Goal: Task Accomplishment & Management: Manage account settings

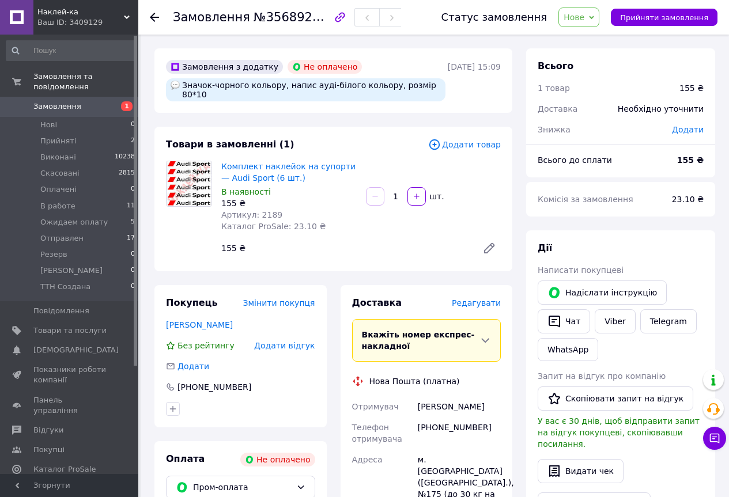
click at [582, 22] on span "Нове" at bounding box center [574, 17] width 21 height 9
click at [587, 39] on li "Прийнято" at bounding box center [598, 40] width 79 height 17
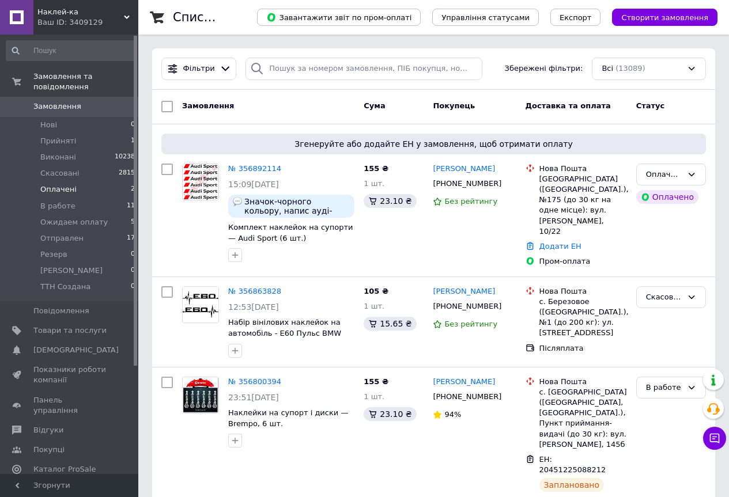
click at [60, 184] on span "Оплачені" at bounding box center [58, 189] width 36 height 10
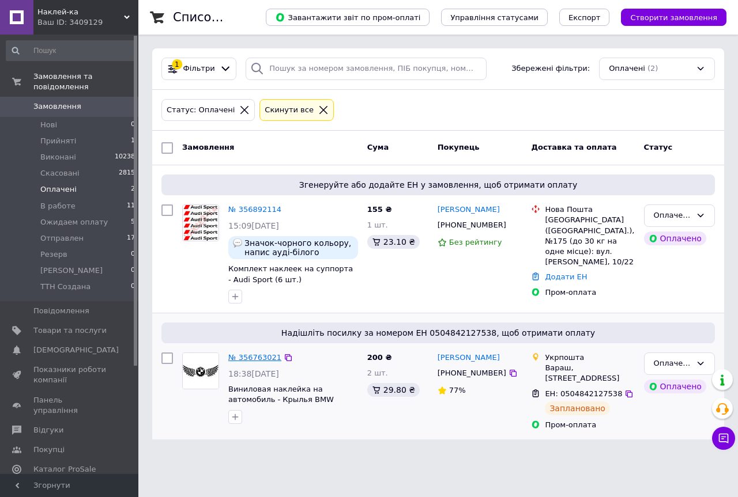
click at [259, 362] on link "№ 356763021" at bounding box center [254, 357] width 53 height 9
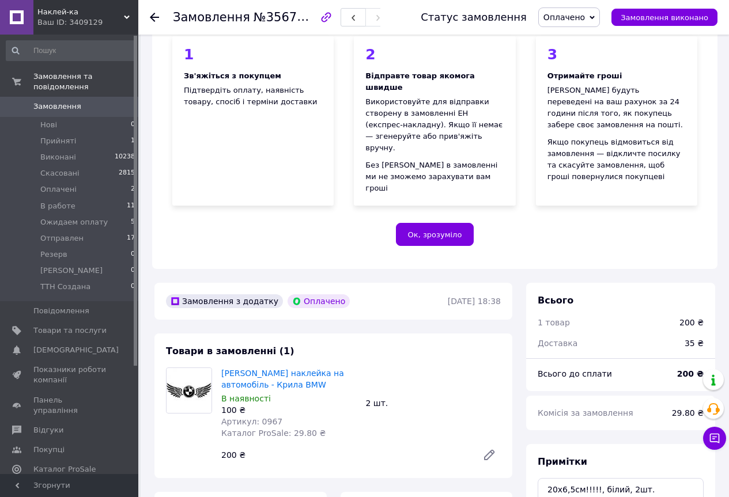
scroll to position [231, 0]
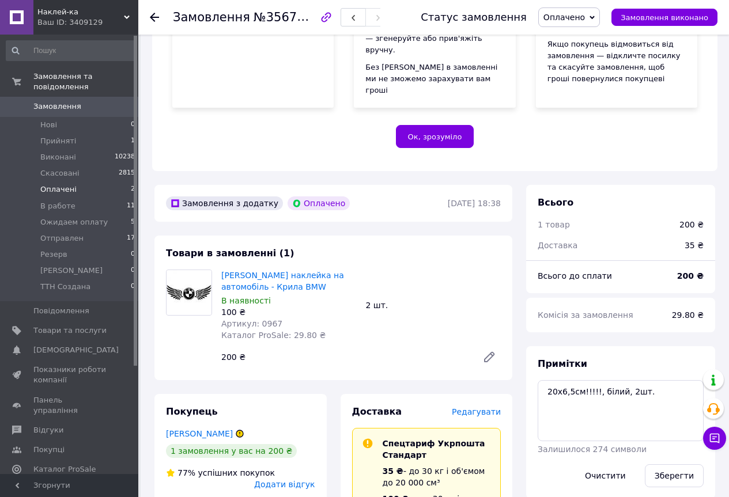
click at [66, 184] on span "Оплачені" at bounding box center [58, 189] width 36 height 10
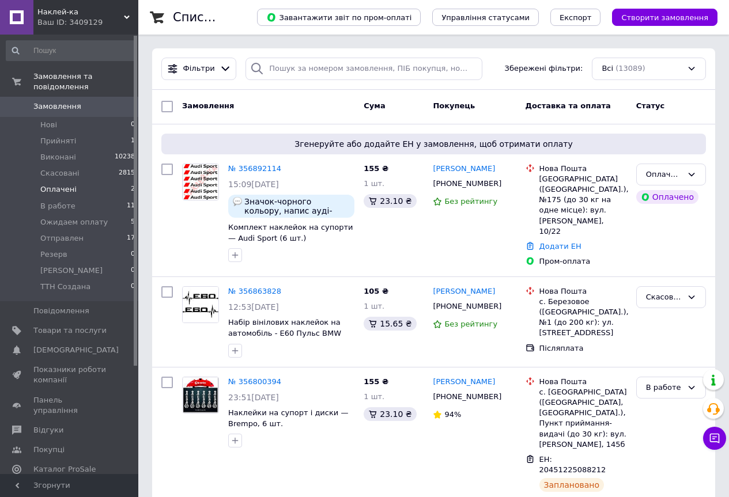
click at [59, 184] on span "Оплачені" at bounding box center [58, 189] width 36 height 10
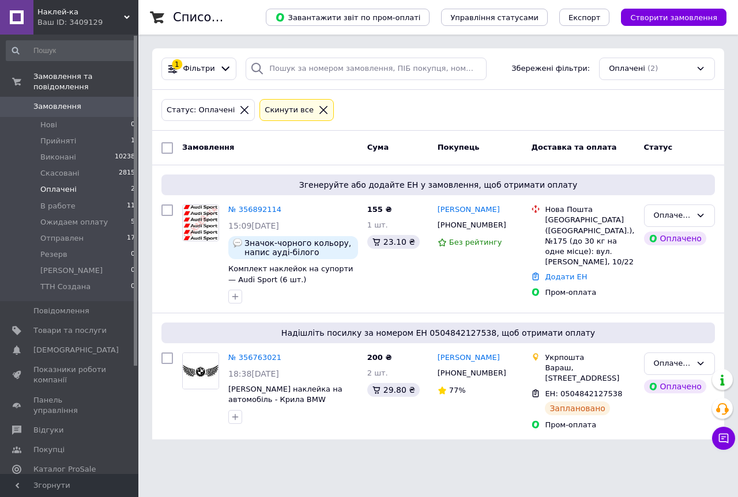
click at [69, 184] on span "Оплачені" at bounding box center [58, 189] width 36 height 10
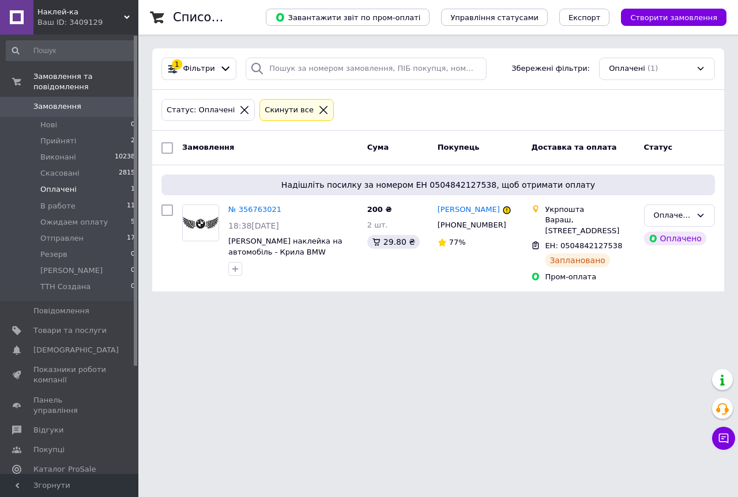
click at [54, 184] on span "Оплачені" at bounding box center [58, 189] width 36 height 10
click at [50, 201] on span "В работе" at bounding box center [57, 206] width 35 height 10
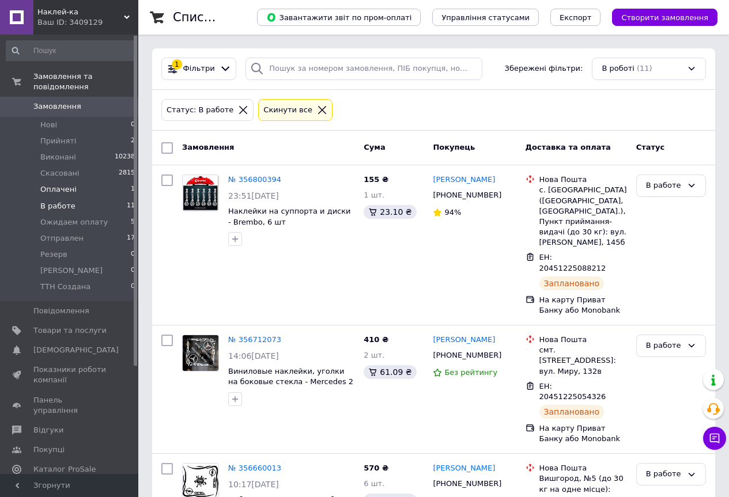
click at [43, 184] on span "Оплачені" at bounding box center [58, 189] width 36 height 10
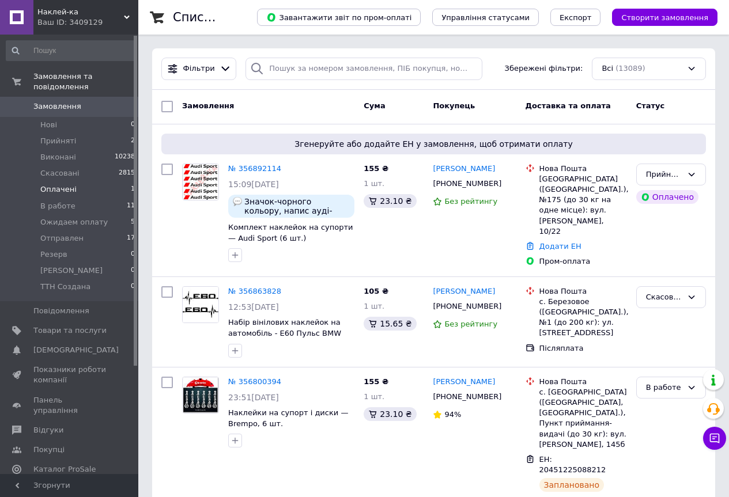
click at [55, 184] on span "Оплачені" at bounding box center [58, 189] width 36 height 10
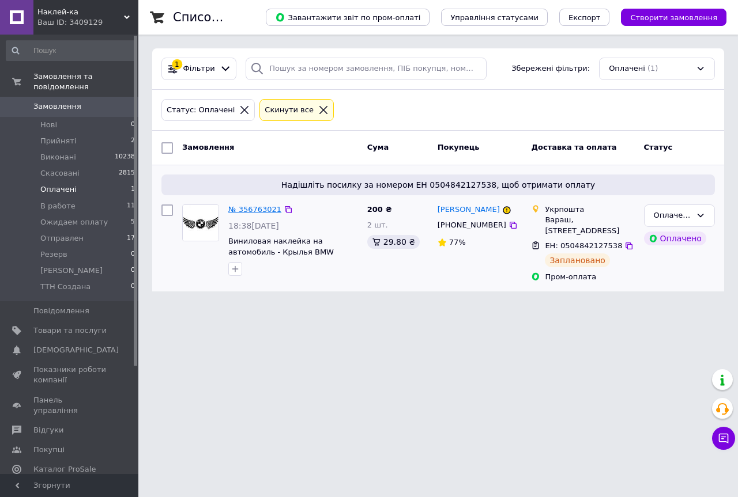
click at [235, 213] on link "№ 356763021" at bounding box center [254, 209] width 53 height 9
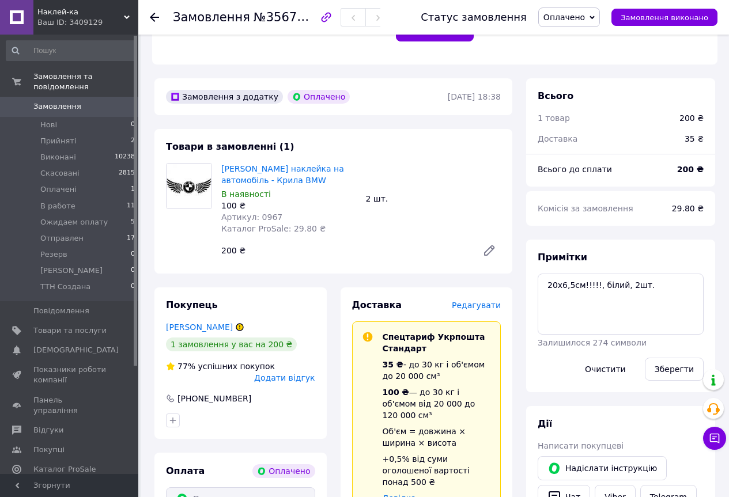
scroll to position [403, 0]
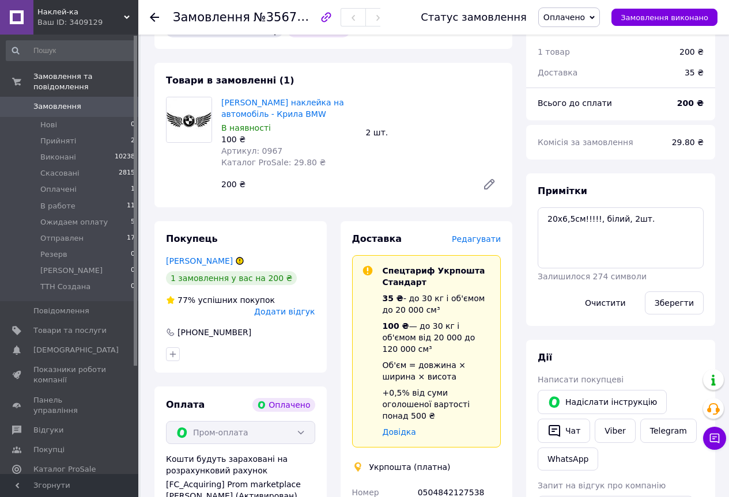
click at [261, 146] on span "Артикул: 0967" at bounding box center [251, 150] width 61 height 9
copy span "0967"
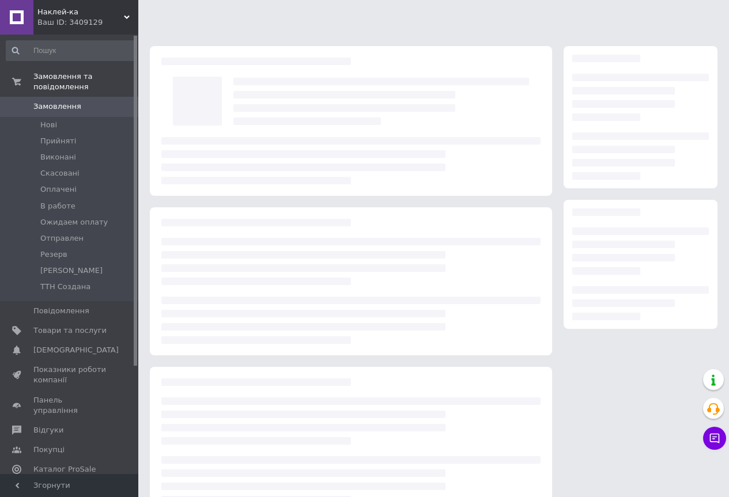
scroll to position [29, 0]
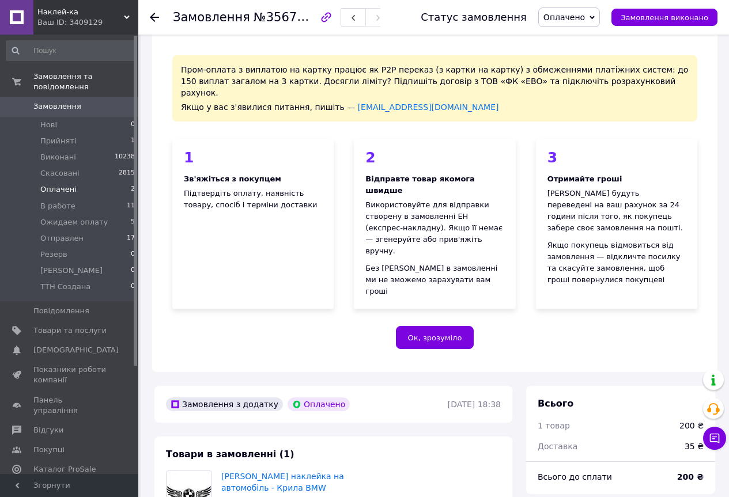
click at [64, 184] on span "Оплачені" at bounding box center [58, 189] width 36 height 10
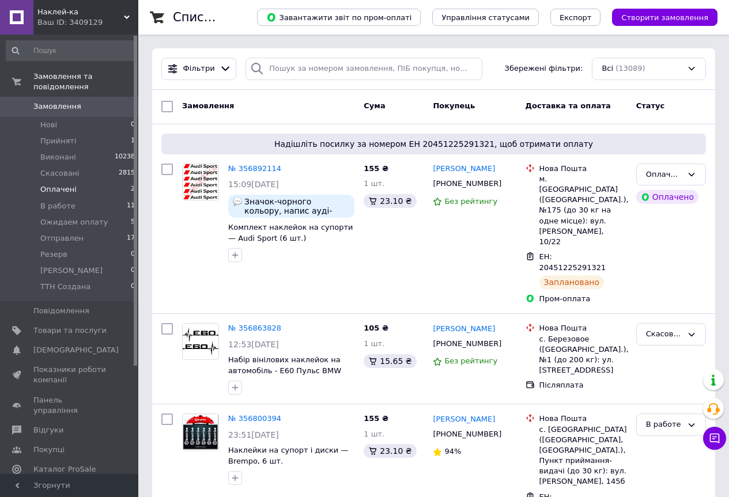
click at [63, 184] on span "Оплачені" at bounding box center [58, 189] width 36 height 10
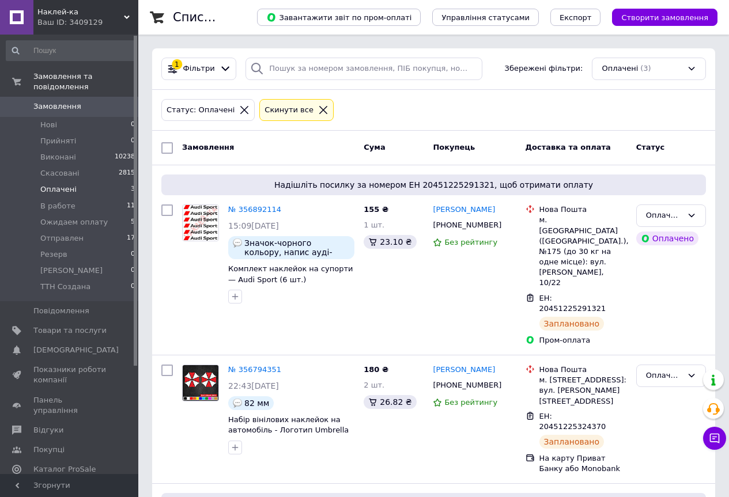
click at [58, 184] on span "Оплачені" at bounding box center [58, 189] width 36 height 10
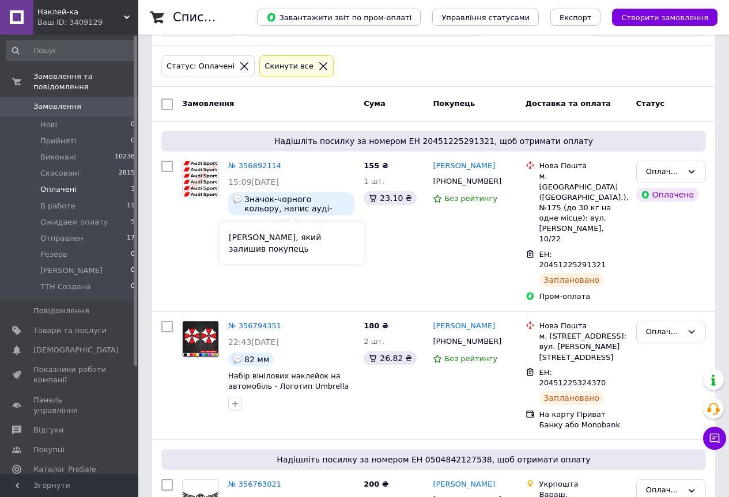
scroll to position [85, 0]
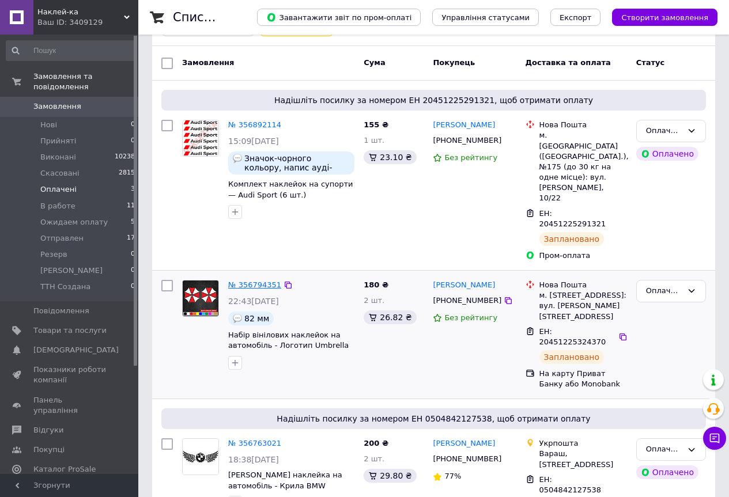
click at [256, 281] on link "№ 356794351" at bounding box center [254, 285] width 53 height 9
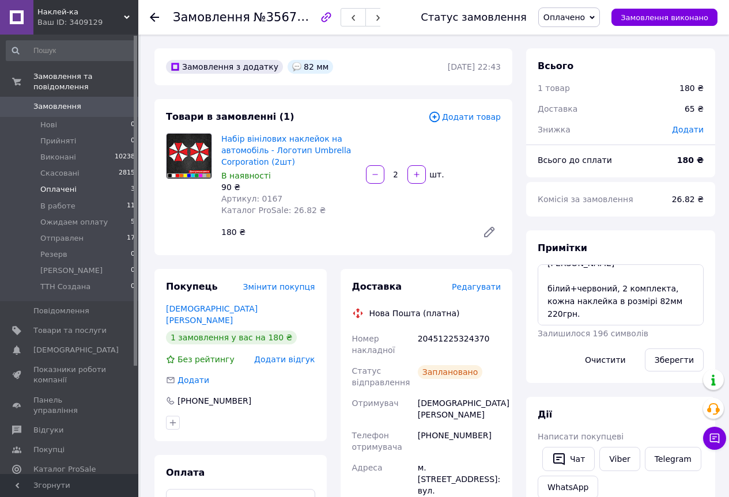
click at [60, 184] on span "Оплачені" at bounding box center [58, 189] width 36 height 10
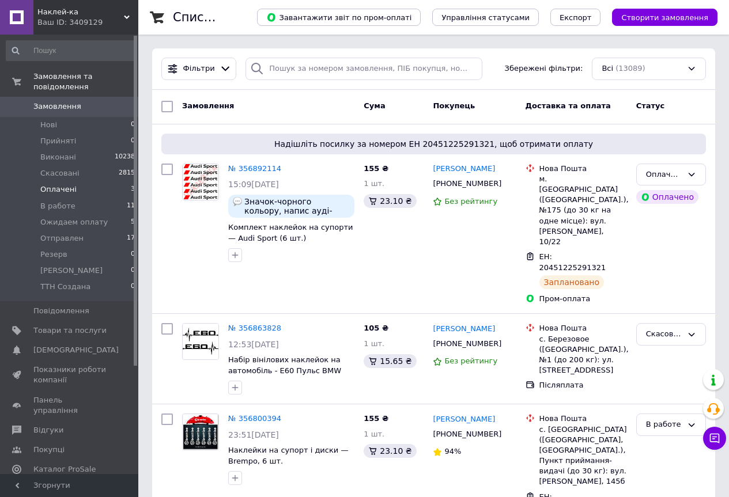
click at [52, 184] on span "Оплачені" at bounding box center [58, 189] width 36 height 10
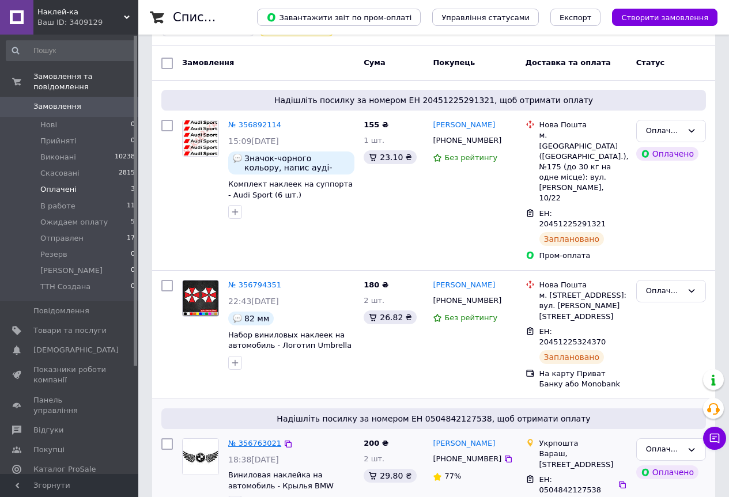
click at [252, 439] on link "№ 356763021" at bounding box center [254, 443] width 53 height 9
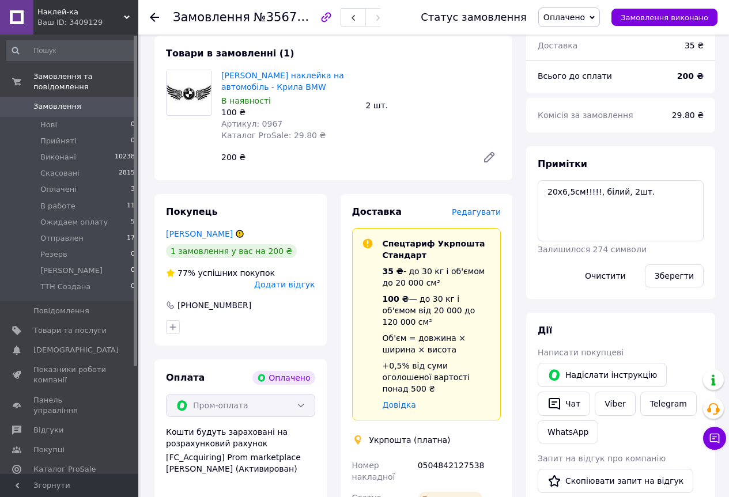
scroll to position [661, 0]
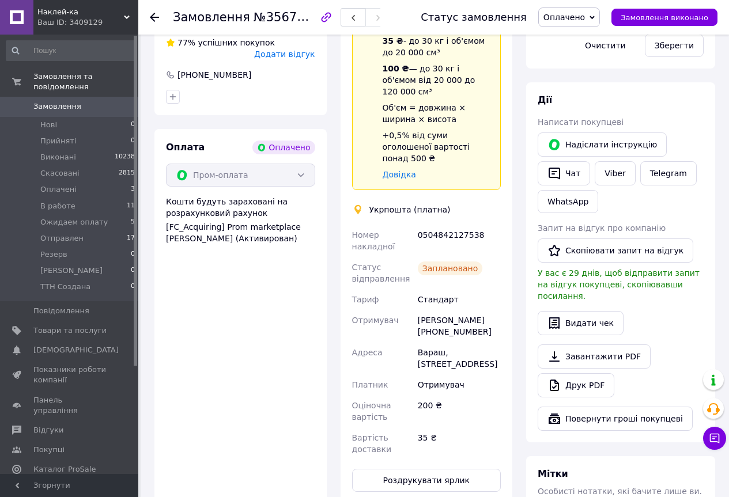
drag, startPoint x: 420, startPoint y: 270, endPoint x: 497, endPoint y: 316, distance: 90.7
click at [497, 316] on div "Номер накладної 0504842127538 Статус відправлення Заплановано Тариф Стандарт От…" at bounding box center [427, 342] width 154 height 235
copy div "Артьом Євтушик +380686282224 Адреса Вараш, 34401, м-р Будівельників, 71"
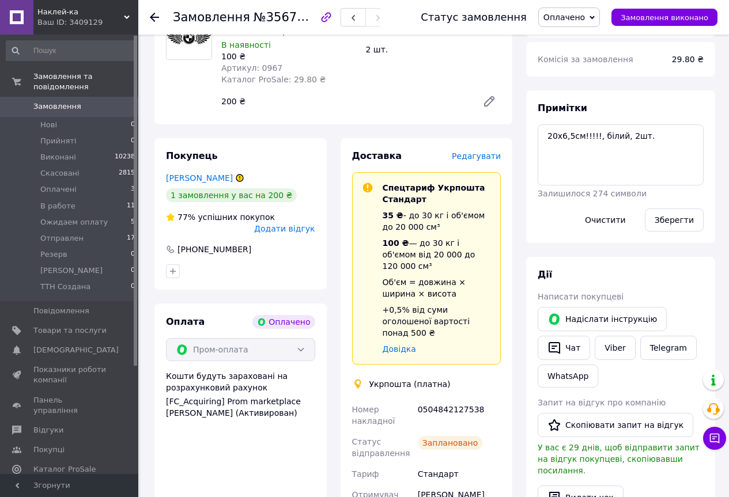
scroll to position [315, 0]
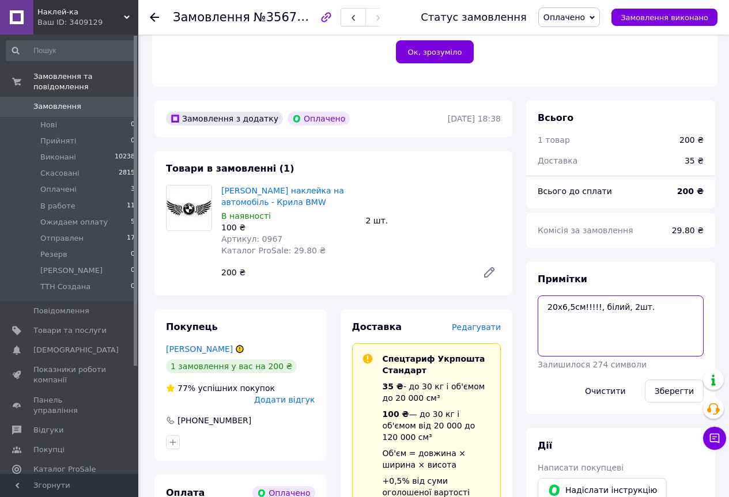
drag, startPoint x: 547, startPoint y: 283, endPoint x: 702, endPoint y: 293, distance: 155.4
click at [702, 296] on textarea "20х6,5см!!!!!, білий, 2шт." at bounding box center [621, 326] width 166 height 61
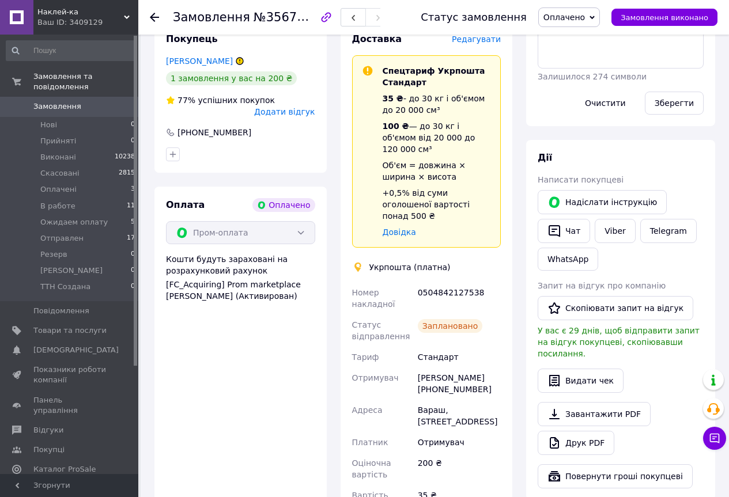
click at [457, 282] on div "0504842127538" at bounding box center [459, 298] width 88 height 32
copy div "0504842127538"
click at [591, 25] on span "Оплачено" at bounding box center [569, 17] width 62 height 20
click at [582, 95] on li "В работе" at bounding box center [578, 92] width 79 height 17
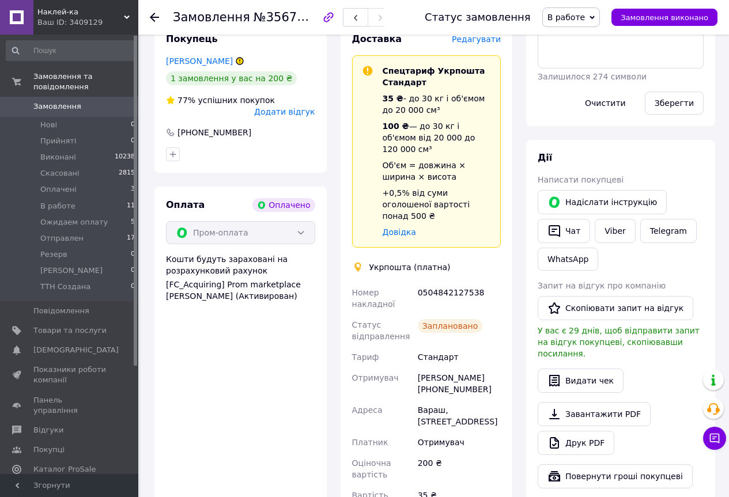
click at [153, 18] on use at bounding box center [154, 17] width 9 height 9
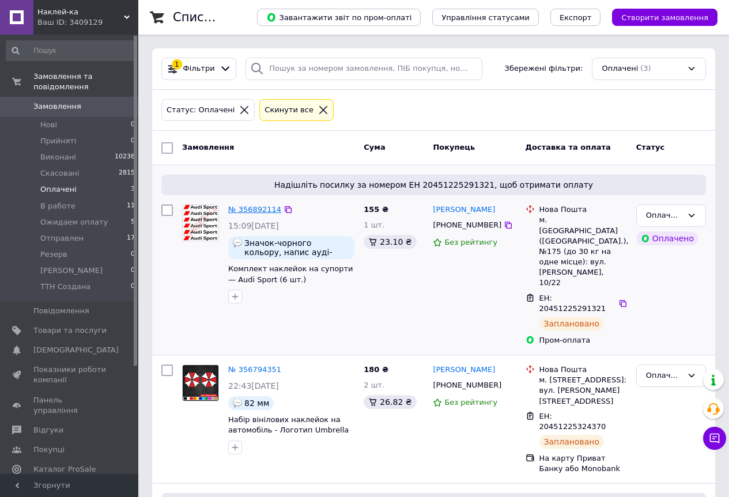
click at [254, 208] on link "№ 356892114" at bounding box center [254, 209] width 53 height 9
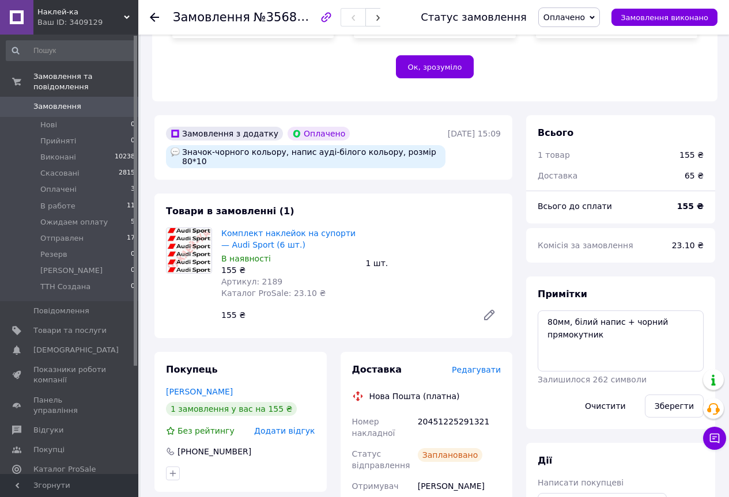
scroll to position [403, 0]
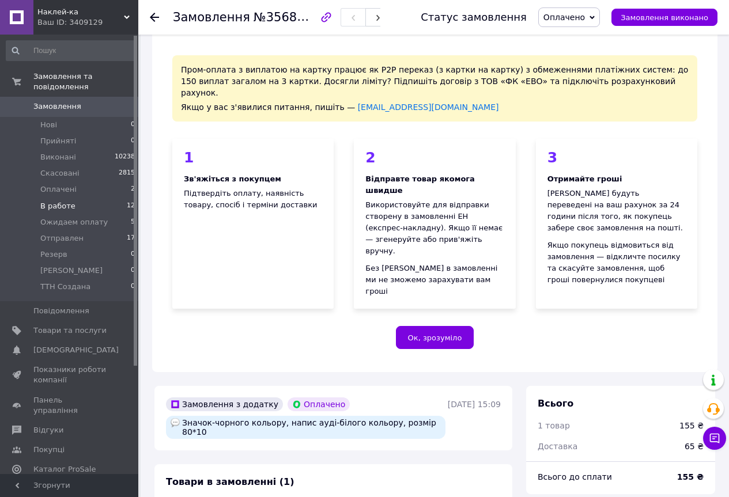
scroll to position [18, 0]
click at [57, 184] on span "Оплачені" at bounding box center [58, 189] width 36 height 10
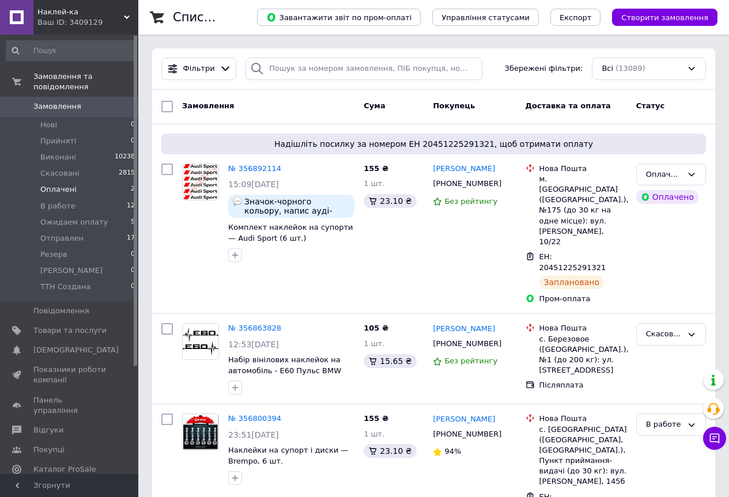
click at [75, 182] on li "Оплачені 2" at bounding box center [71, 190] width 142 height 16
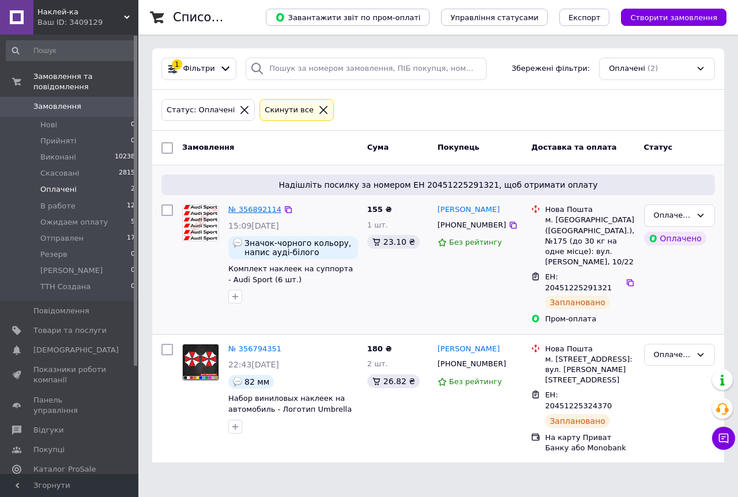
click at [247, 211] on link "№ 356892114" at bounding box center [254, 209] width 53 height 9
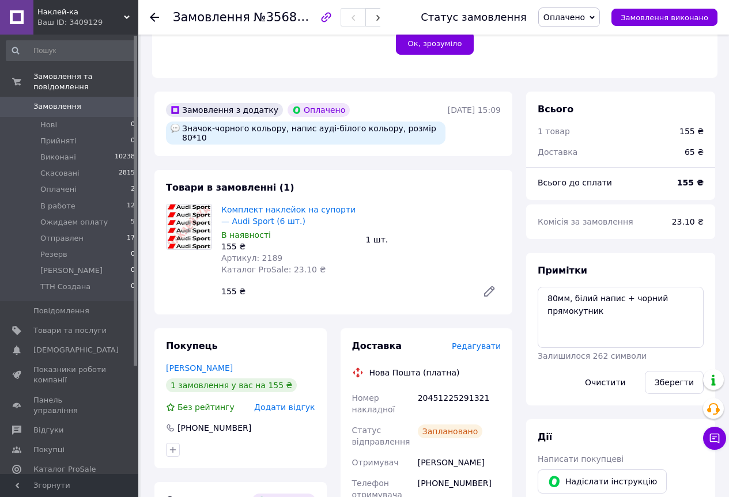
scroll to position [461, 0]
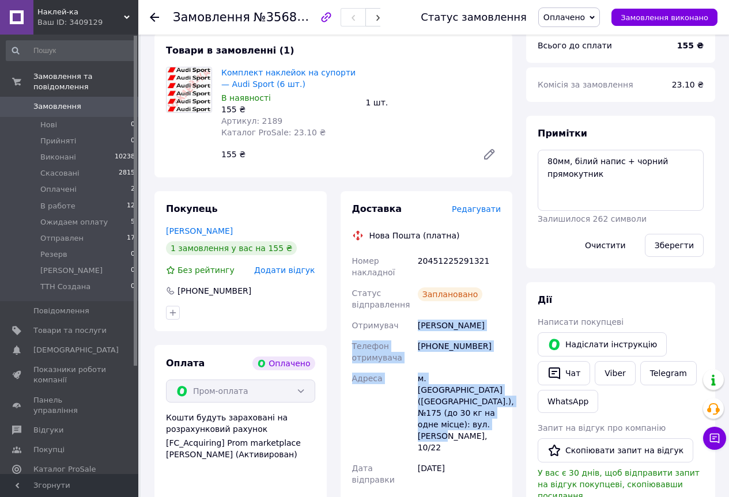
drag, startPoint x: 418, startPoint y: 292, endPoint x: 494, endPoint y: 395, distance: 127.8
click at [494, 395] on div "Номер накладної 20451225291321 Статус відправлення Заплановано Отримувач [PERSO…" at bounding box center [427, 413] width 154 height 325
copy div "[PERSON_NAME] Телефон отримувача [PHONE_NUMBER] [PERSON_NAME] [GEOGRAPHIC_DATA]…"
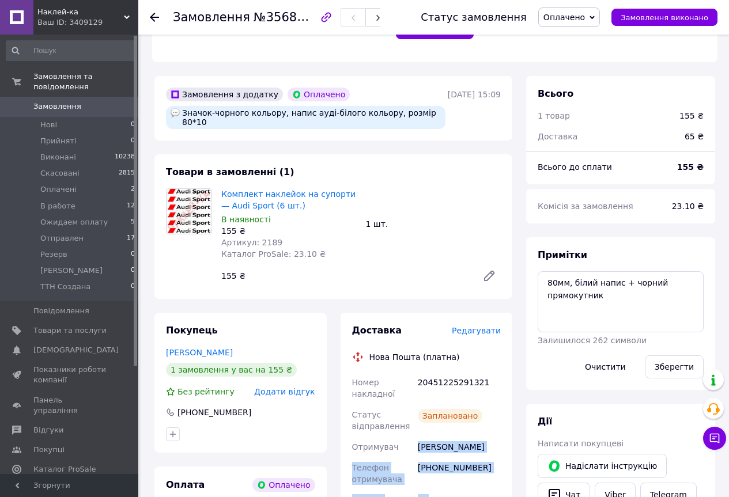
scroll to position [346, 0]
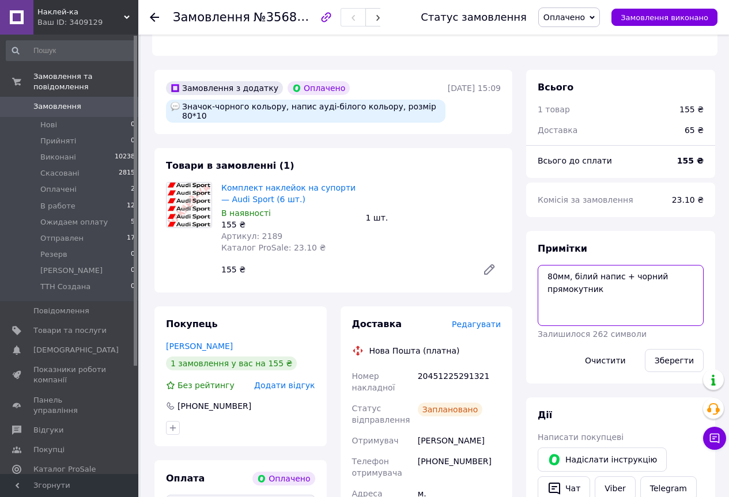
drag, startPoint x: 546, startPoint y: 248, endPoint x: 634, endPoint y: 279, distance: 93.0
click at [633, 279] on textarea "80мм, білий напис + чорний прямокутник" at bounding box center [621, 295] width 166 height 61
click at [439, 366] on div "20451225291321" at bounding box center [459, 382] width 88 height 32
copy div "20451225291321"
